Goal: Information Seeking & Learning: Learn about a topic

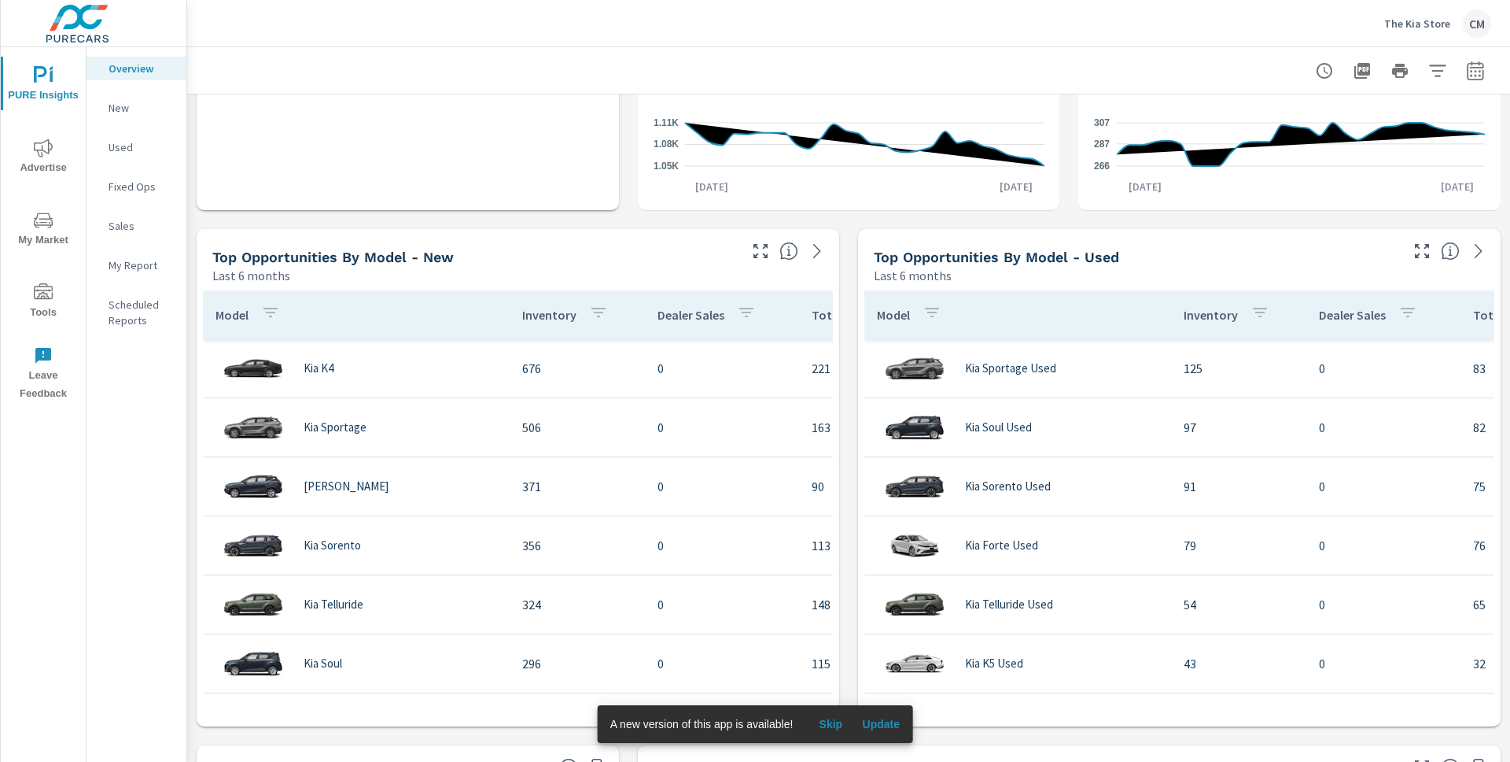
scroll to position [914, 0]
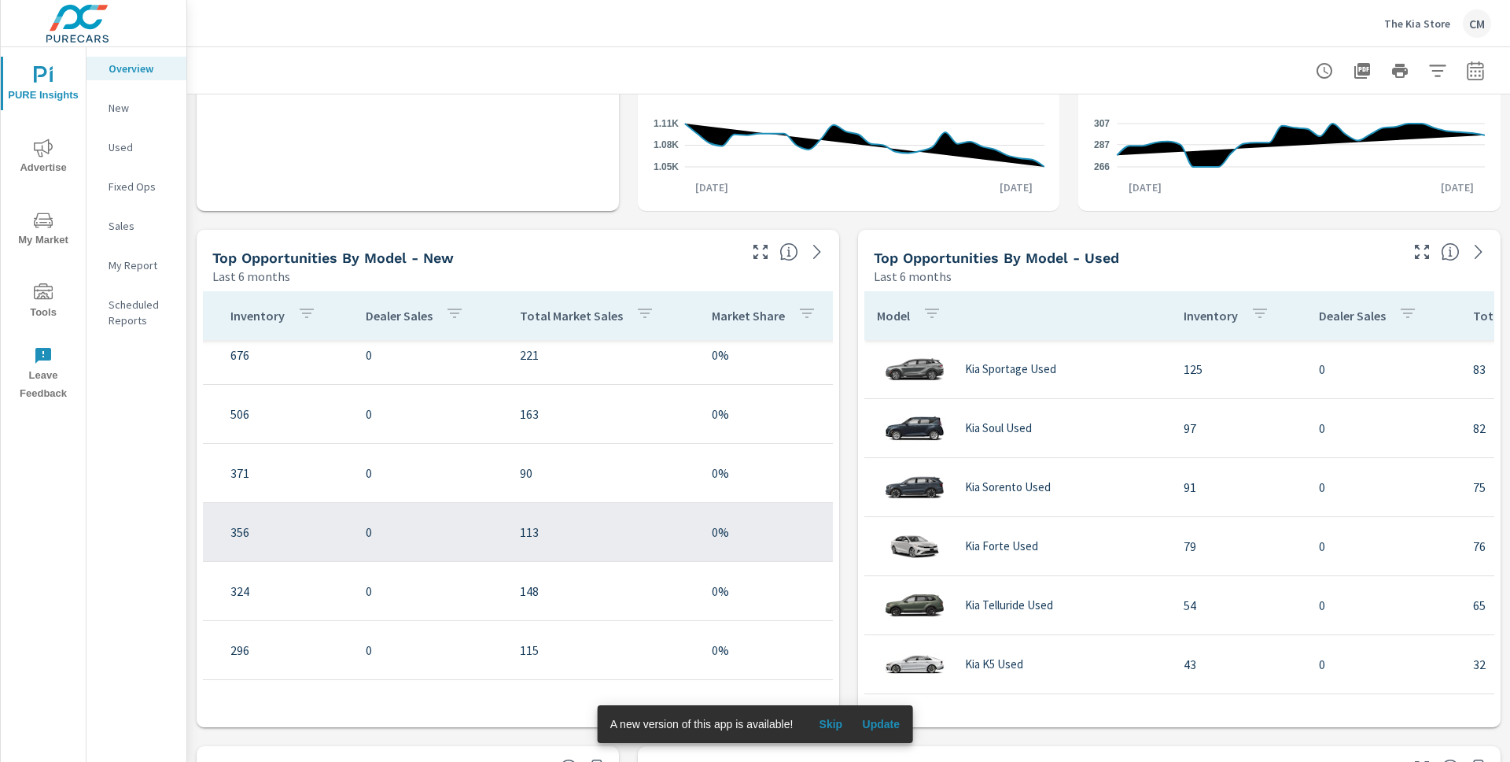
scroll to position [0, 292]
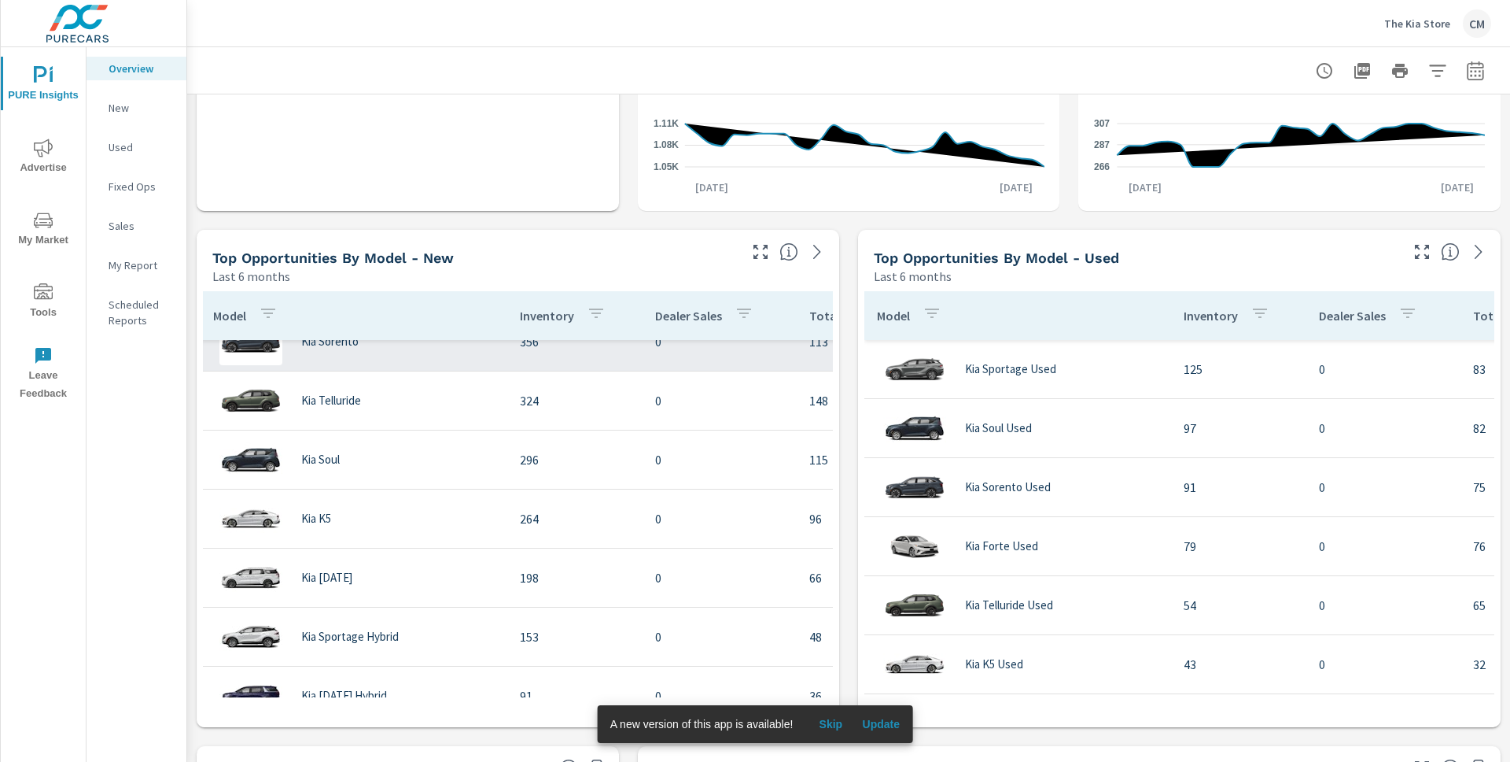
scroll to position [205, 0]
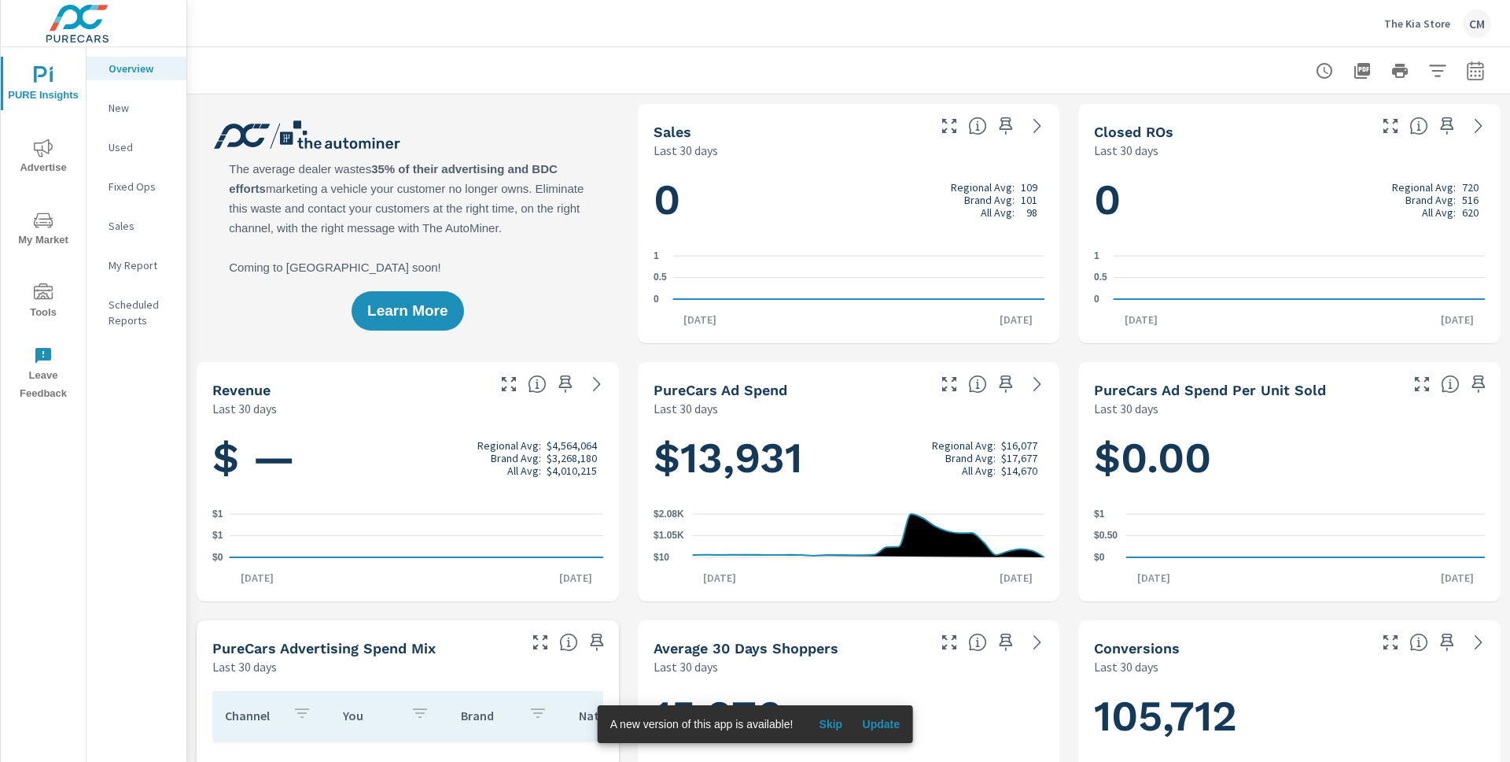
click at [42, 223] on icon "nav menu" at bounding box center [43, 220] width 19 height 19
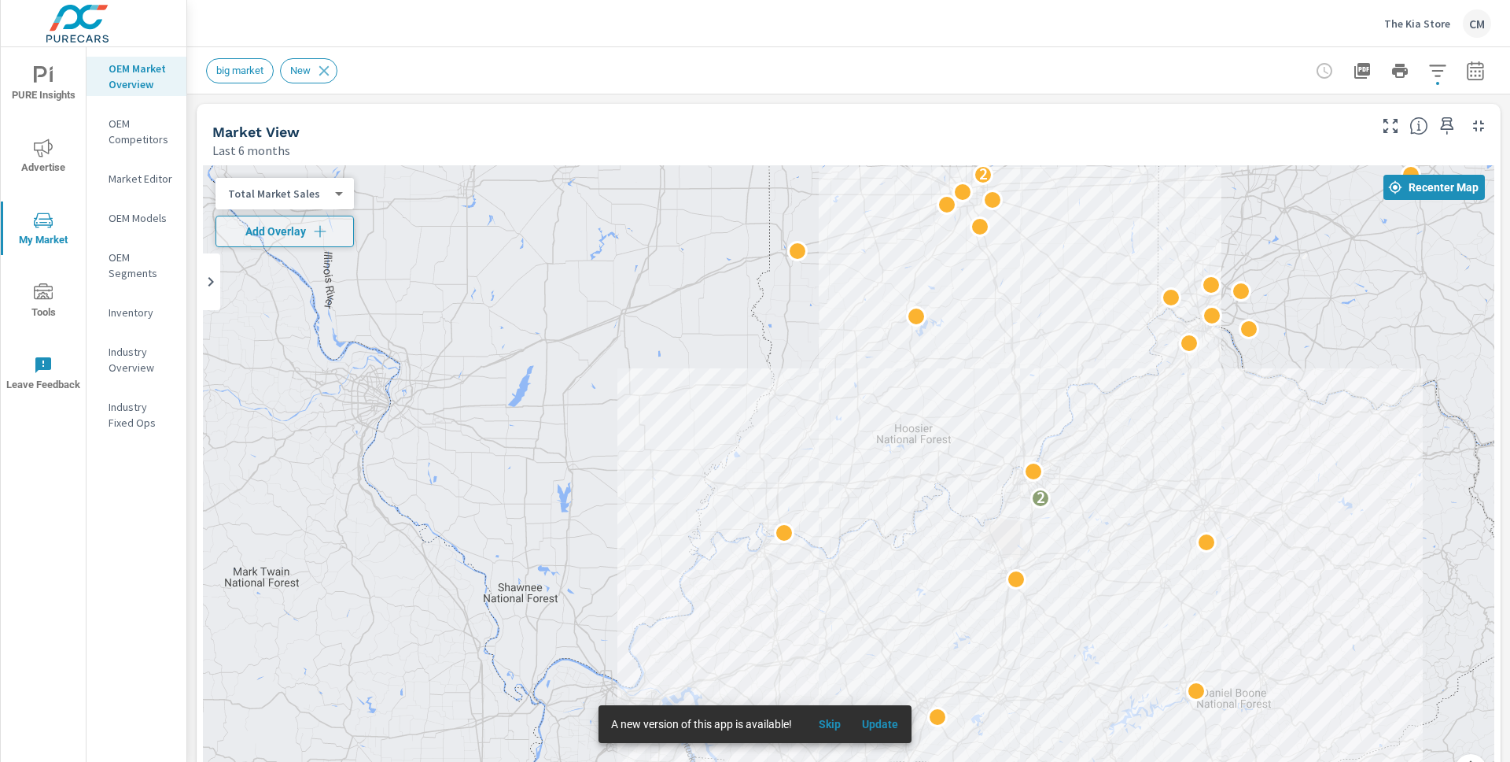
click at [136, 355] on p "Industry Overview" at bounding box center [141, 359] width 65 height 31
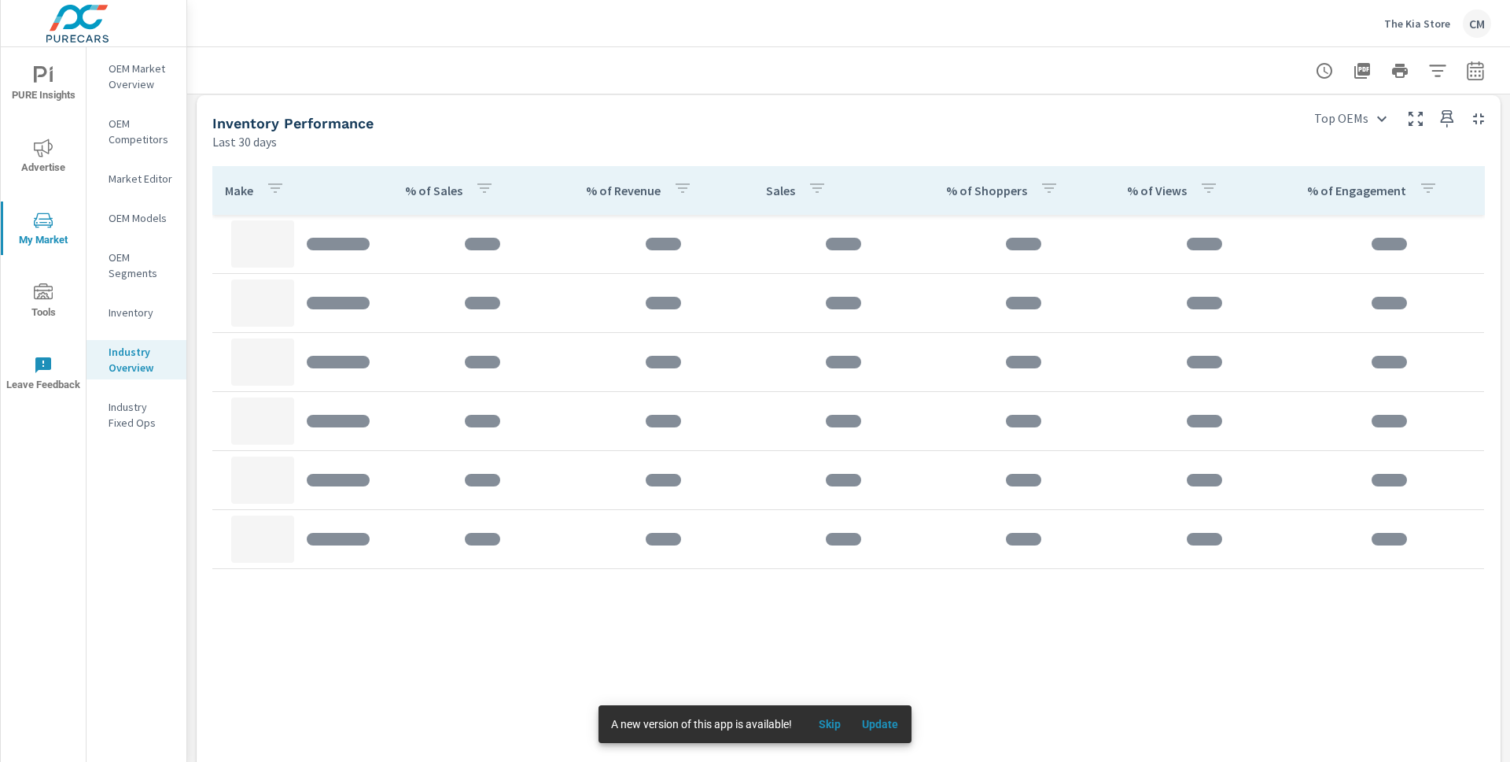
scroll to position [515, 0]
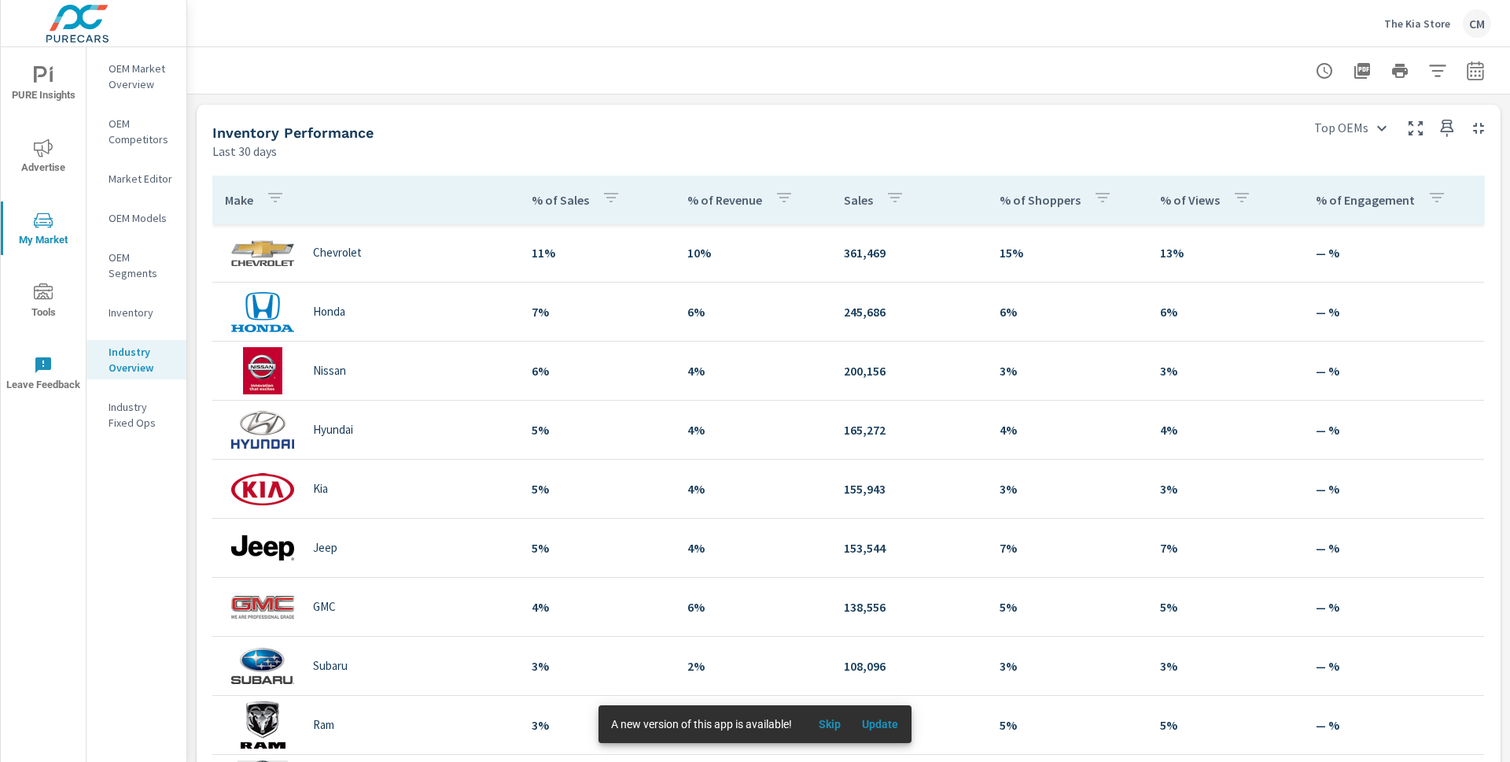
scroll to position [120, 0]
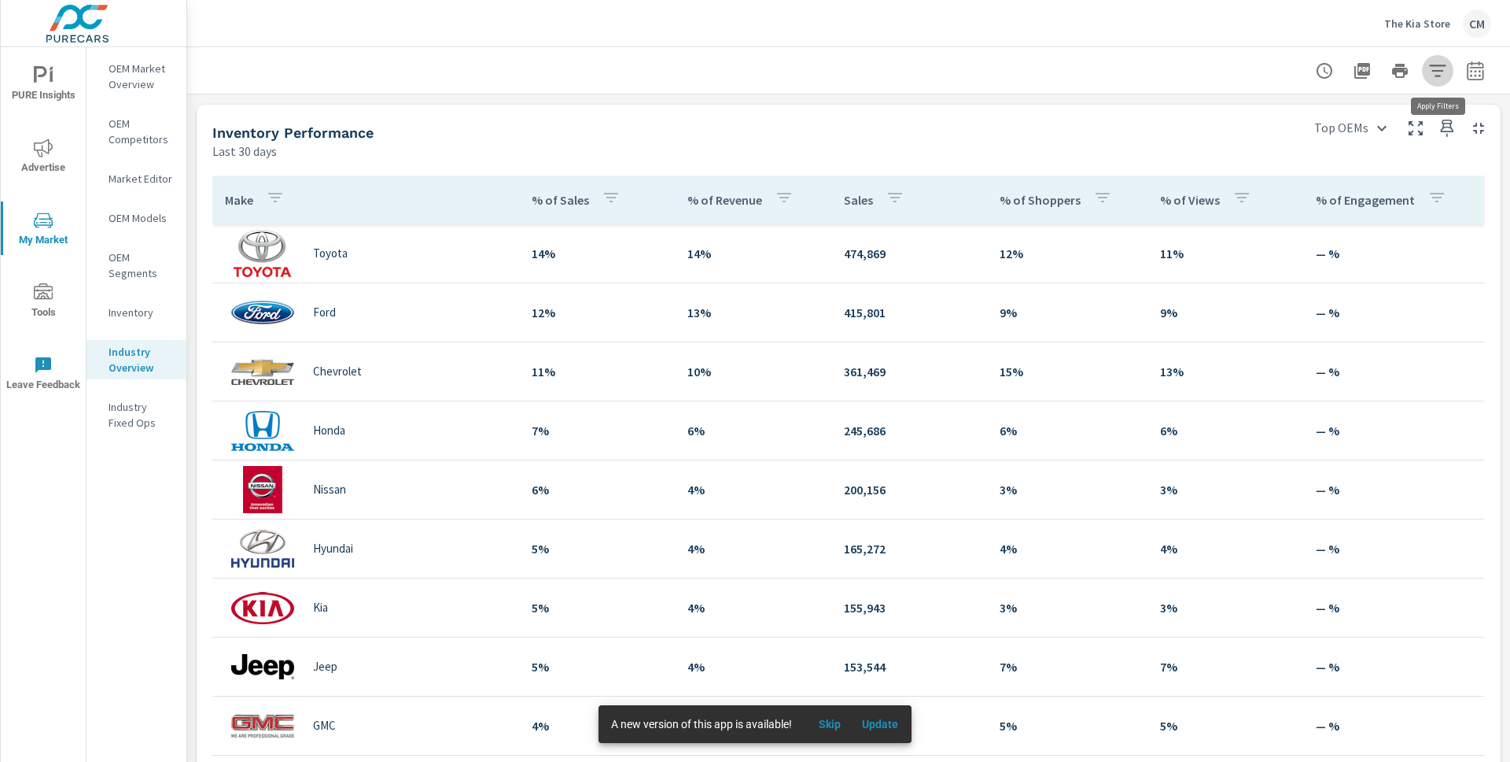
click at [1436, 72] on icon "button" at bounding box center [1438, 70] width 19 height 19
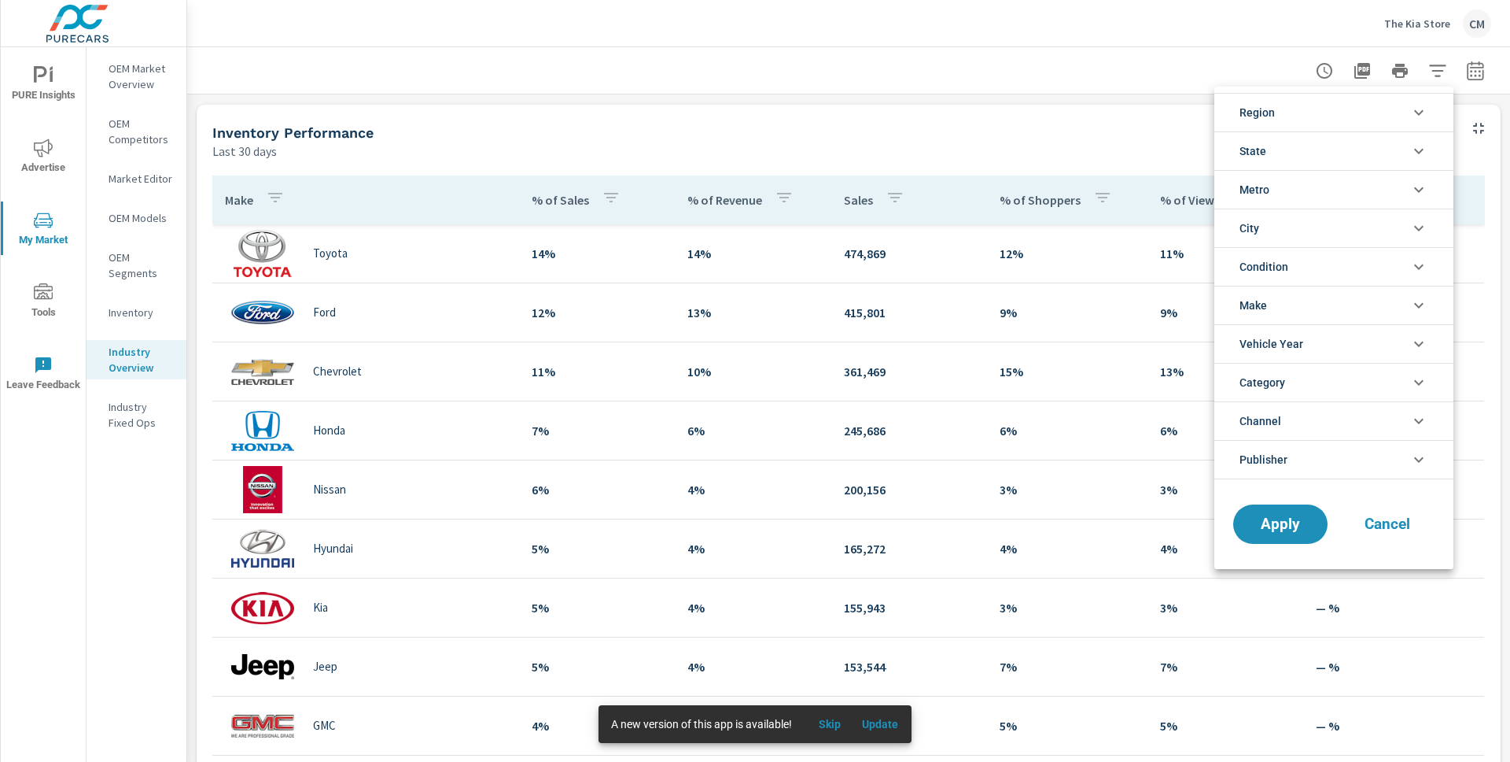
click at [1322, 105] on li "Region" at bounding box center [1334, 112] width 239 height 39
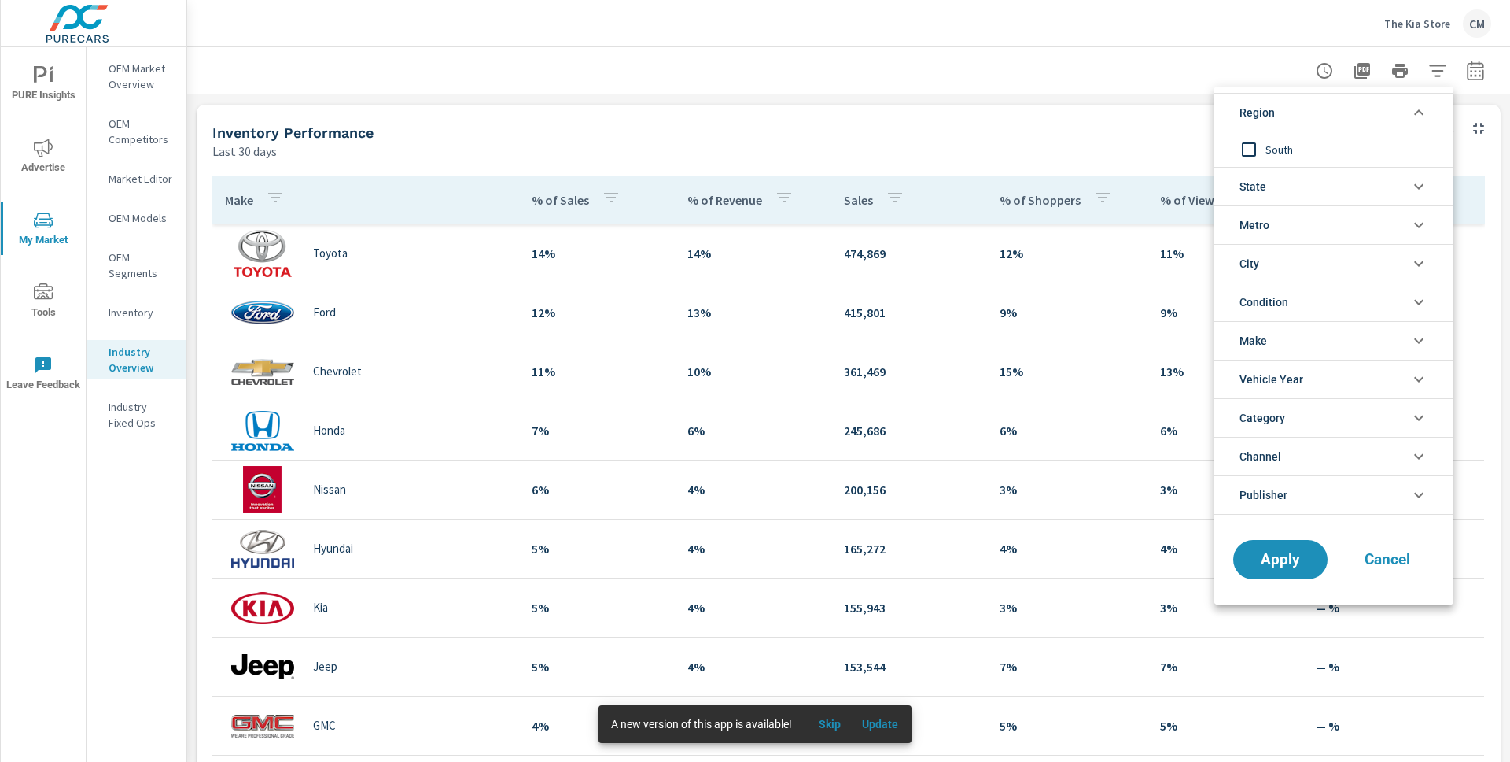
click at [1312, 113] on li "Region" at bounding box center [1334, 112] width 239 height 39
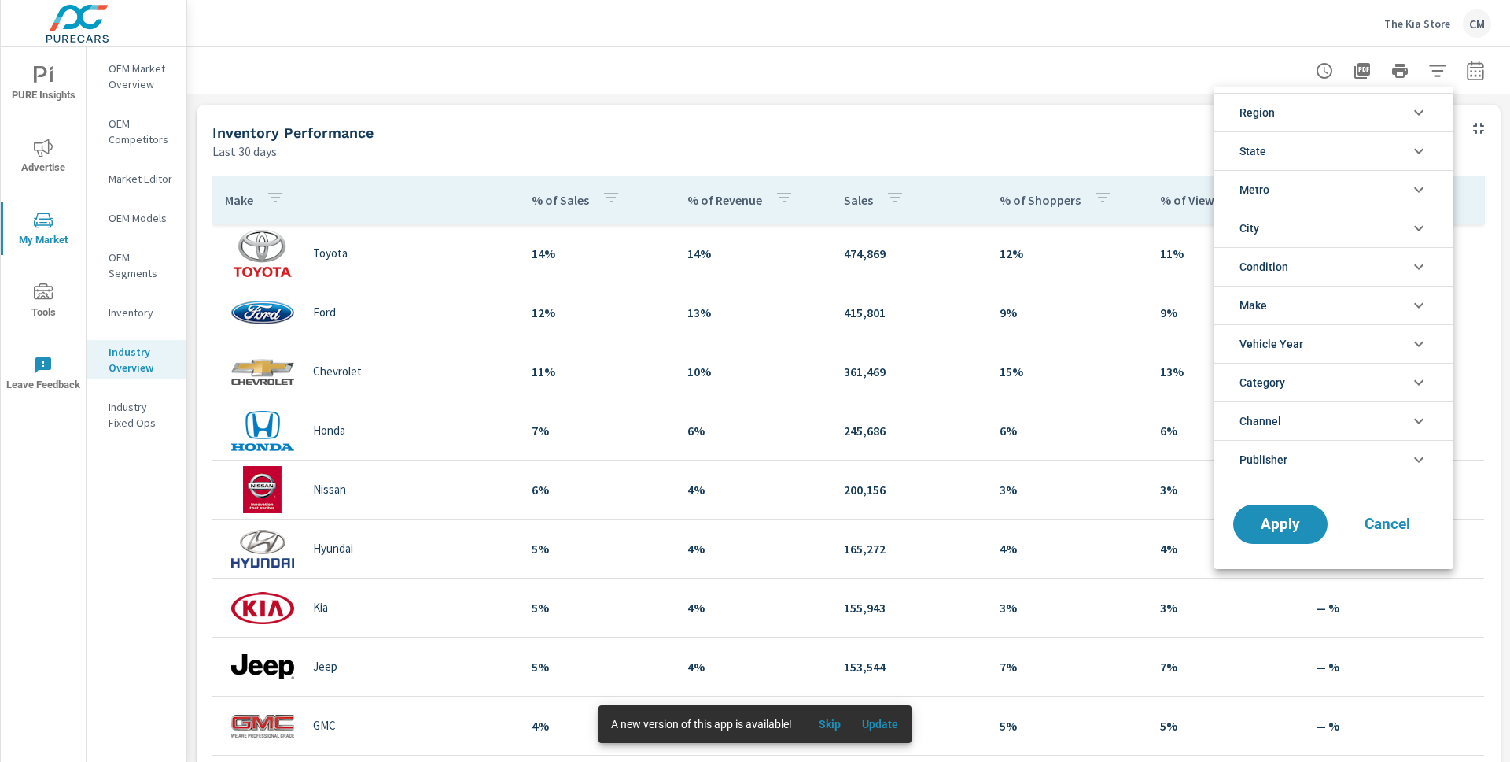
click at [1293, 193] on li "Metro" at bounding box center [1334, 189] width 239 height 39
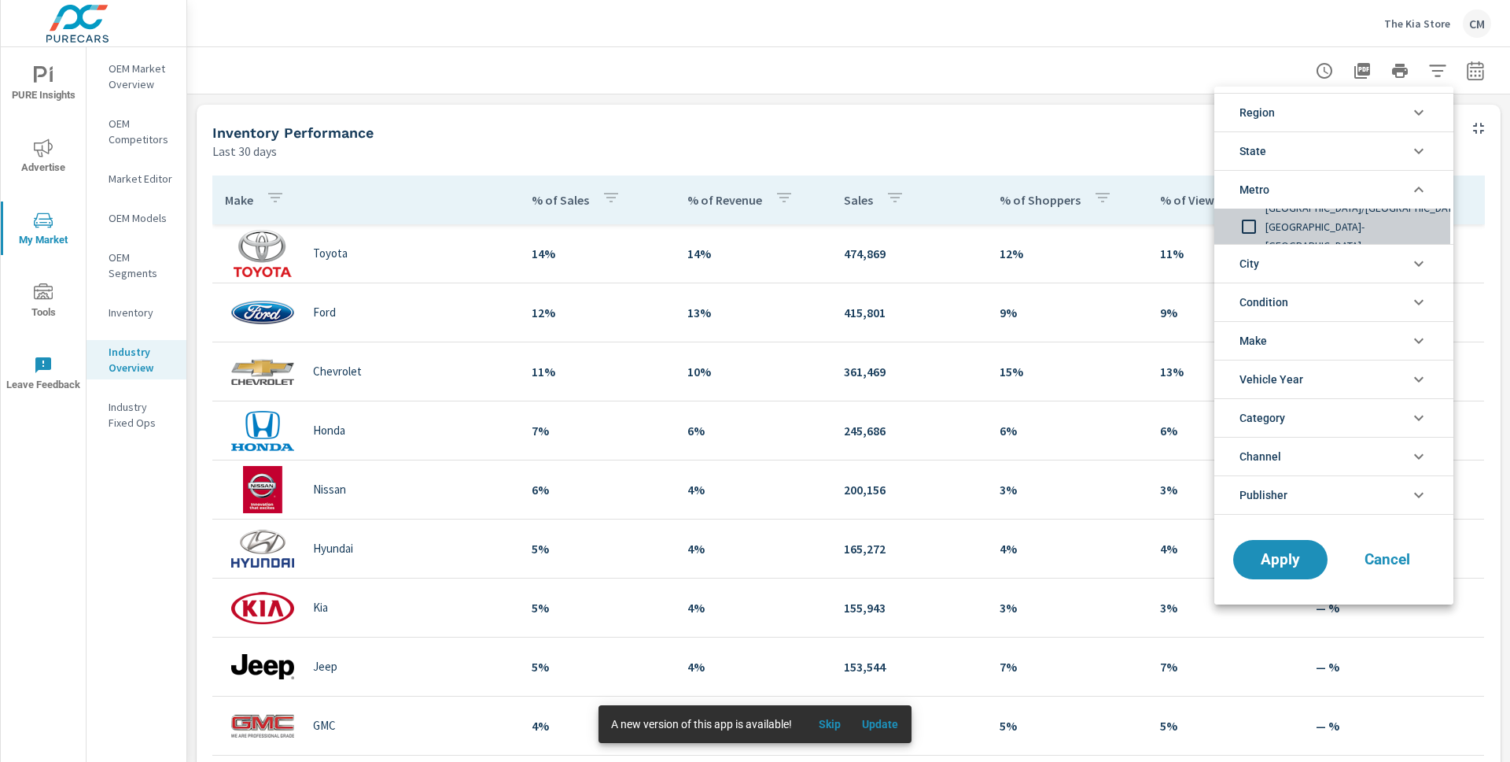
click at [1251, 230] on input "filter options" at bounding box center [1249, 226] width 33 height 33
click at [1278, 566] on span "Apply" at bounding box center [1280, 559] width 65 height 15
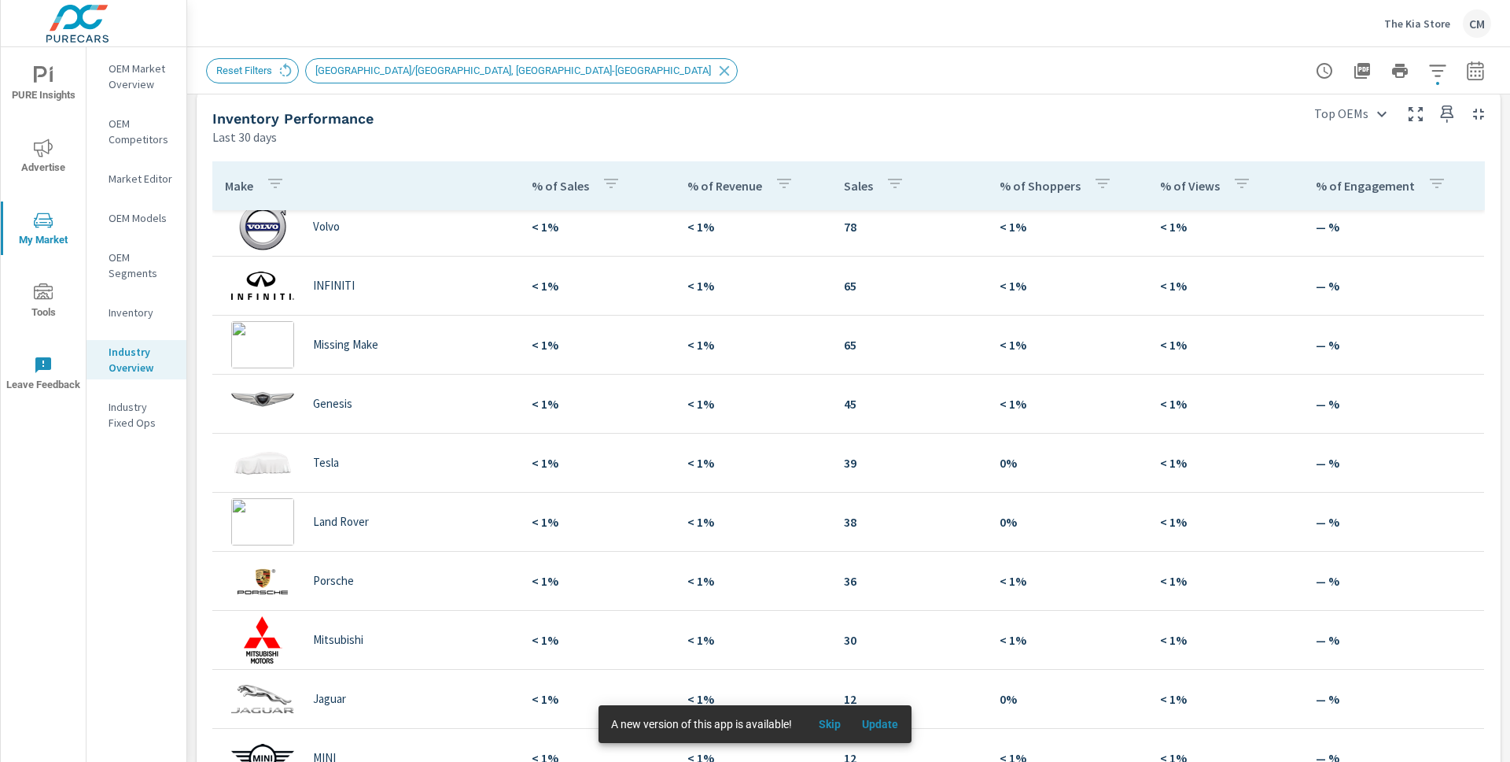
scroll to position [1416, 0]
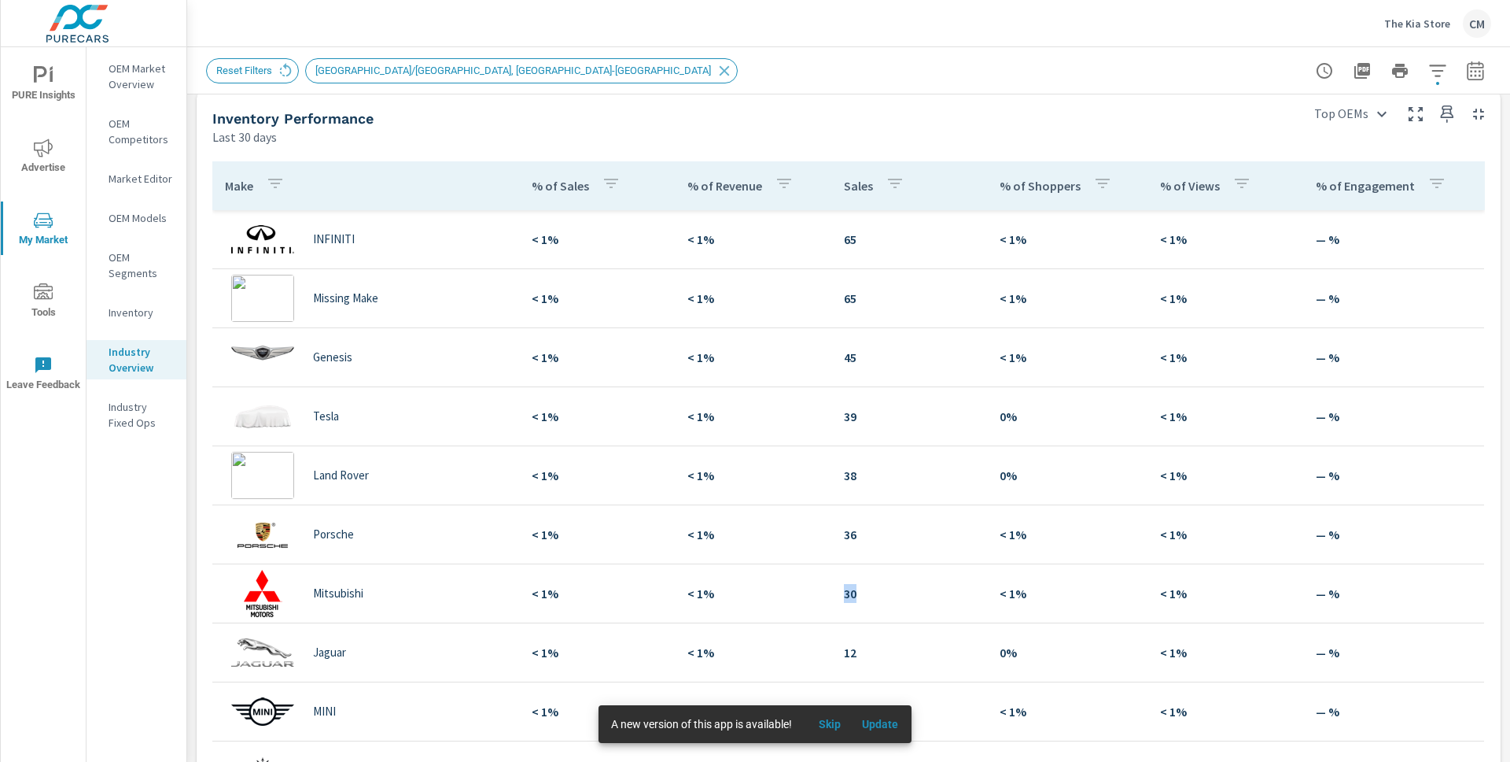
drag, startPoint x: 864, startPoint y: 594, endPoint x: 787, endPoint y: 587, distance: 77.4
click at [787, 591] on tr "Mitsubishi < 1% < 1% 30 < 1% < 1% — %" at bounding box center [848, 593] width 1272 height 59
